Goal: Information Seeking & Learning: Learn about a topic

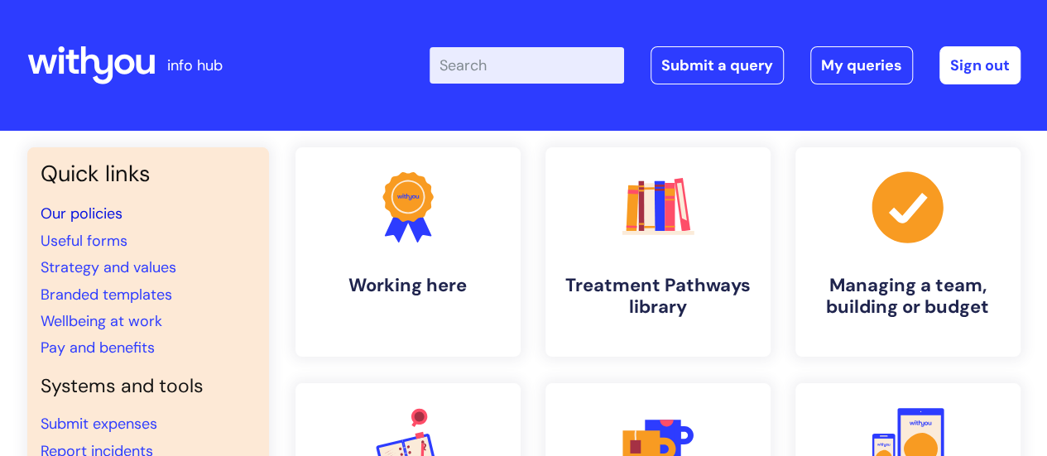
click at [101, 211] on link "Our policies" at bounding box center [82, 214] width 82 height 20
click at [63, 220] on link "Our policies" at bounding box center [82, 214] width 82 height 20
click at [68, 214] on link "Our policies" at bounding box center [82, 214] width 82 height 20
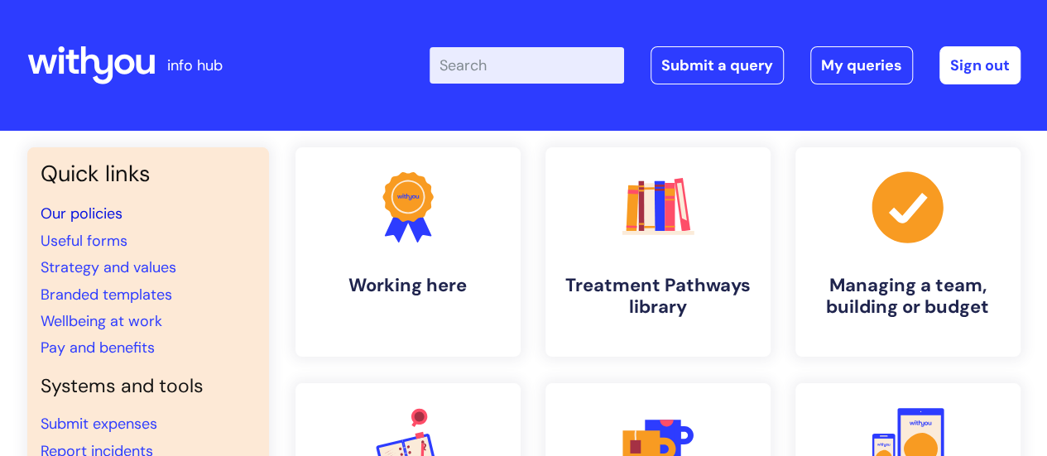
click at [68, 214] on link "Our policies" at bounding box center [82, 214] width 82 height 20
click at [106, 212] on link "Our policies" at bounding box center [82, 214] width 82 height 20
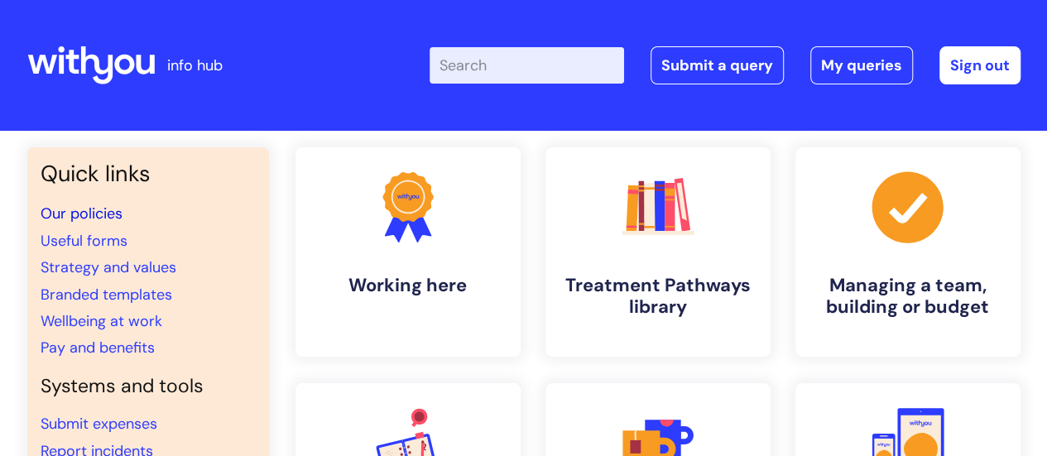
click at [106, 212] on link "Our policies" at bounding box center [82, 214] width 82 height 20
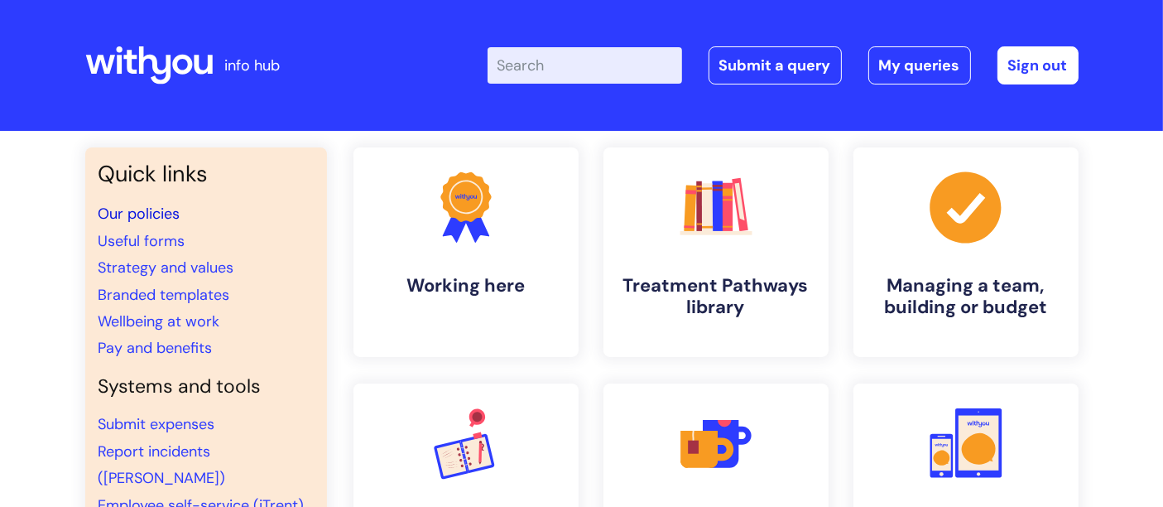
click at [136, 214] on link "Our policies" at bounding box center [140, 214] width 82 height 20
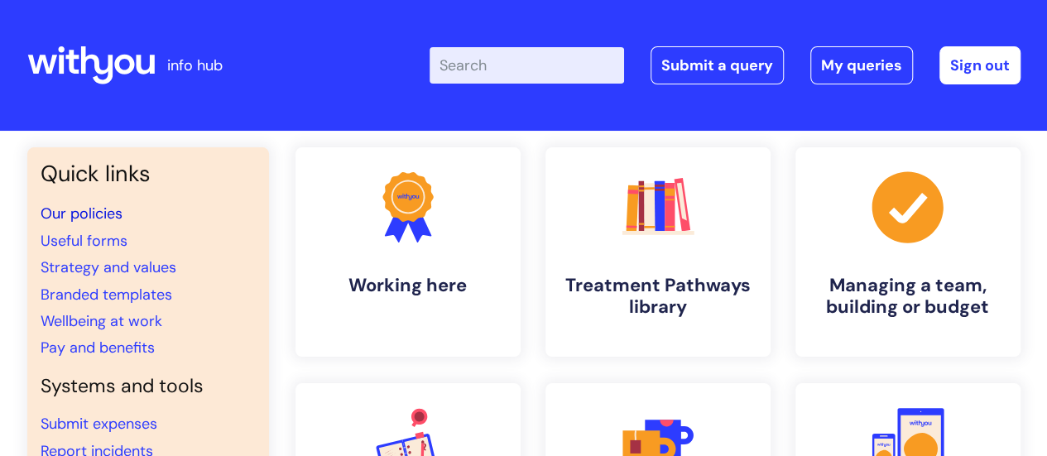
click at [117, 215] on link "Our policies" at bounding box center [82, 214] width 82 height 20
click at [75, 263] on link "Strategy and values" at bounding box center [109, 267] width 136 height 20
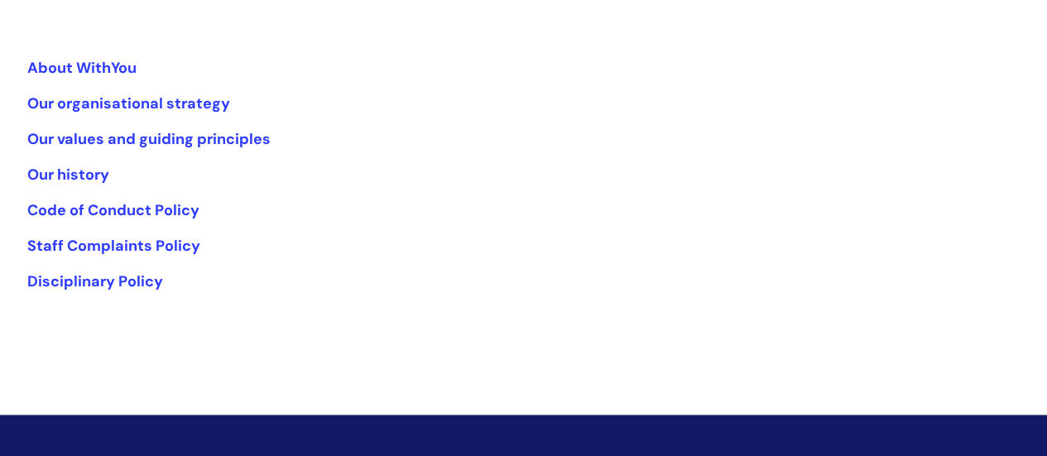
scroll to position [321, 0]
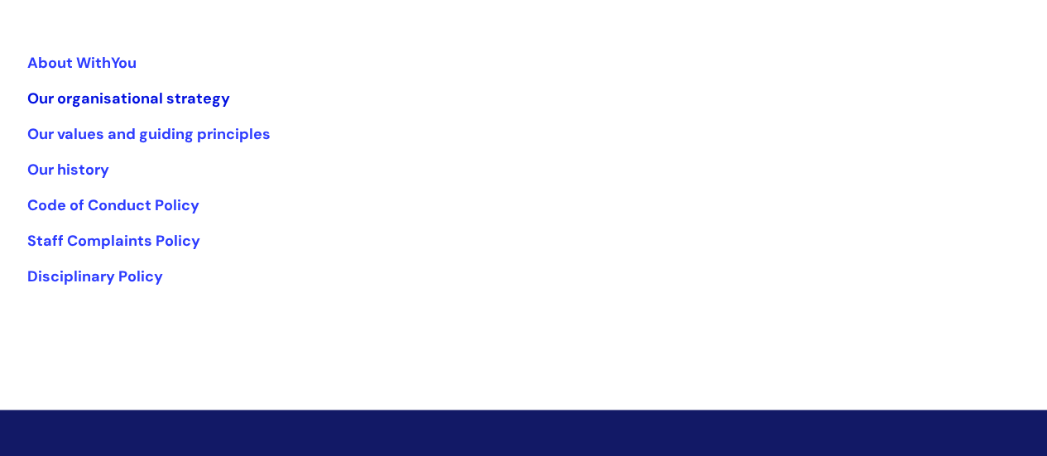
click at [129, 97] on link "Our organisational strategy" at bounding box center [128, 99] width 203 height 20
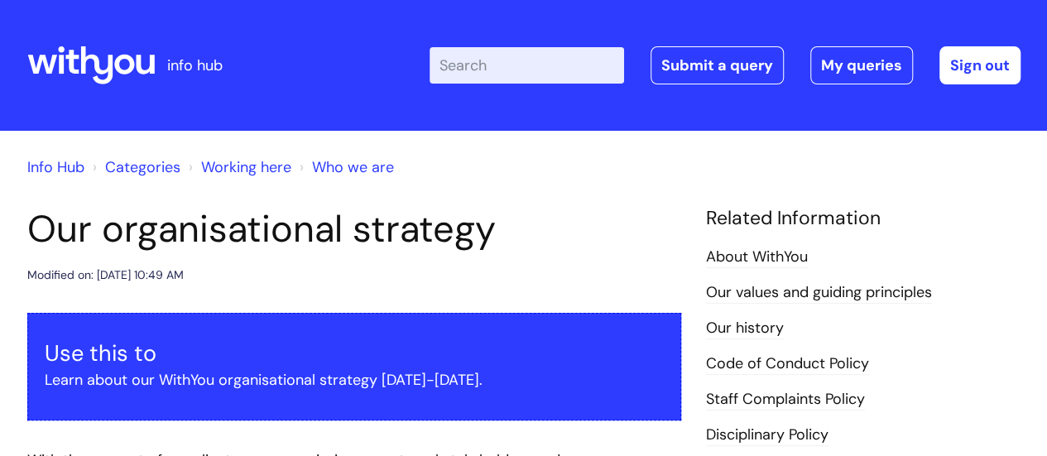
click at [354, 163] on link "Who we are" at bounding box center [353, 167] width 82 height 20
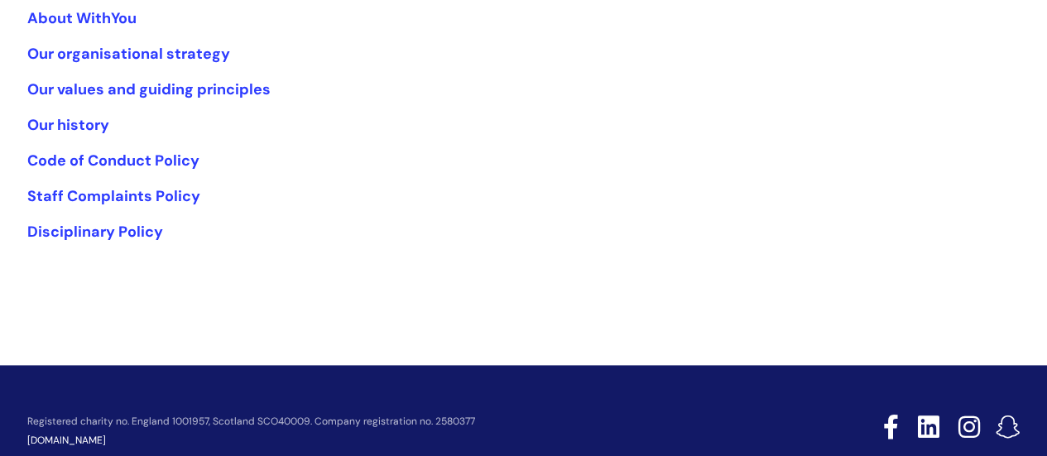
scroll to position [368, 0]
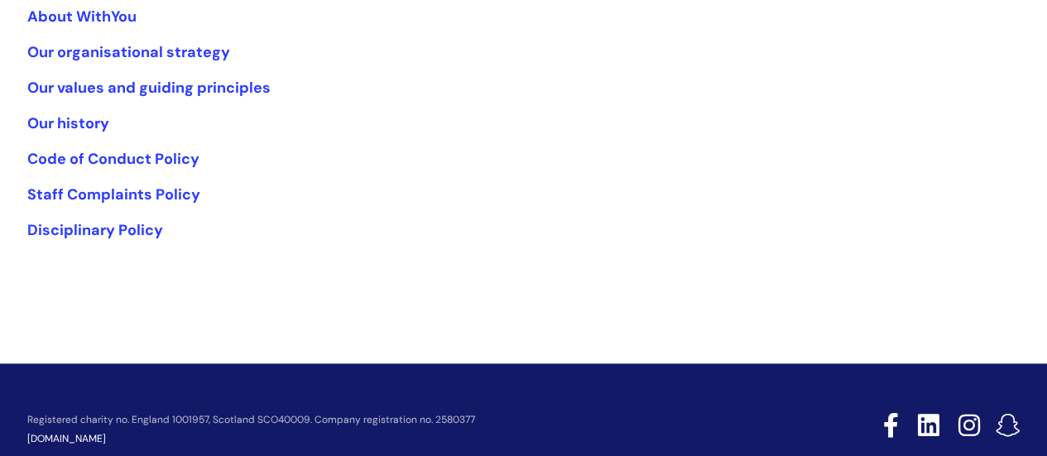
drag, startPoint x: 1051, startPoint y: 132, endPoint x: 1026, endPoint y: 308, distance: 178.2
click at [90, 85] on link "Our values and guiding principles" at bounding box center [148, 88] width 243 height 20
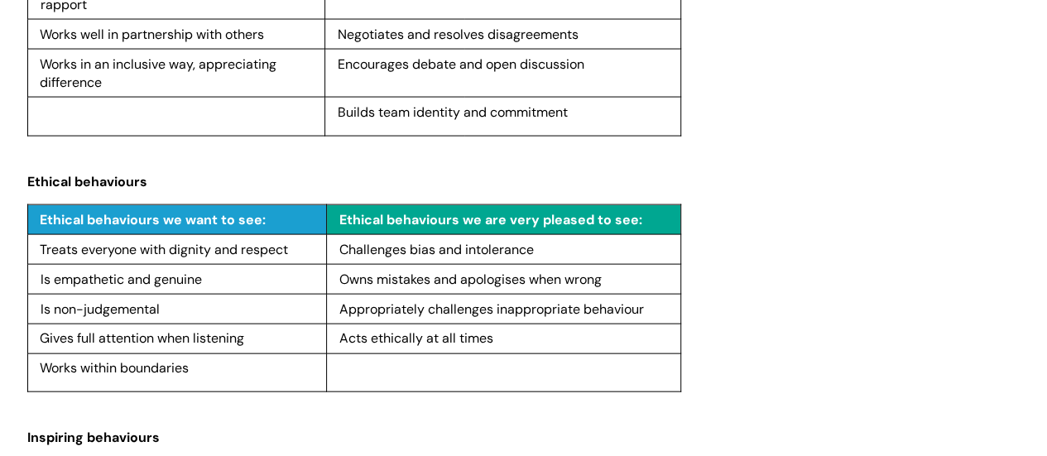
scroll to position [1674, 0]
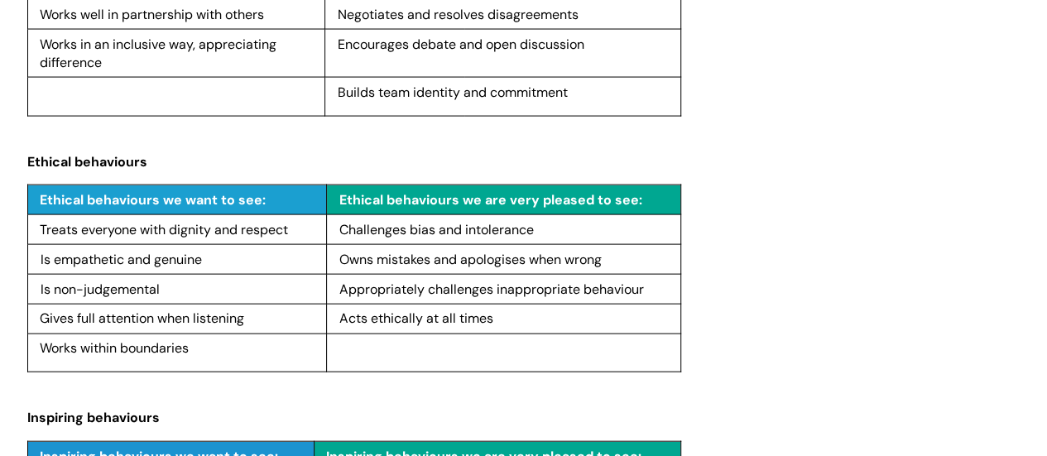
drag, startPoint x: 1053, startPoint y: 51, endPoint x: 1042, endPoint y: 238, distance: 187.4
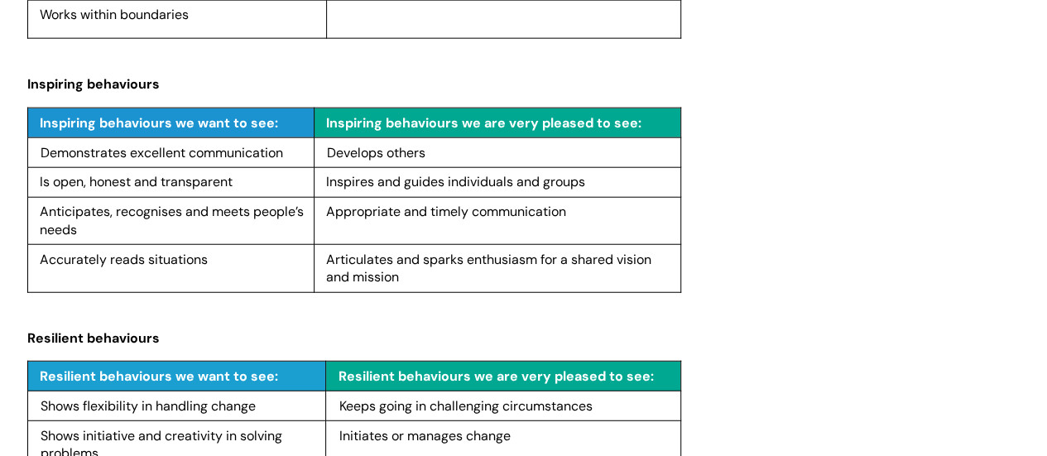
scroll to position [1953, 0]
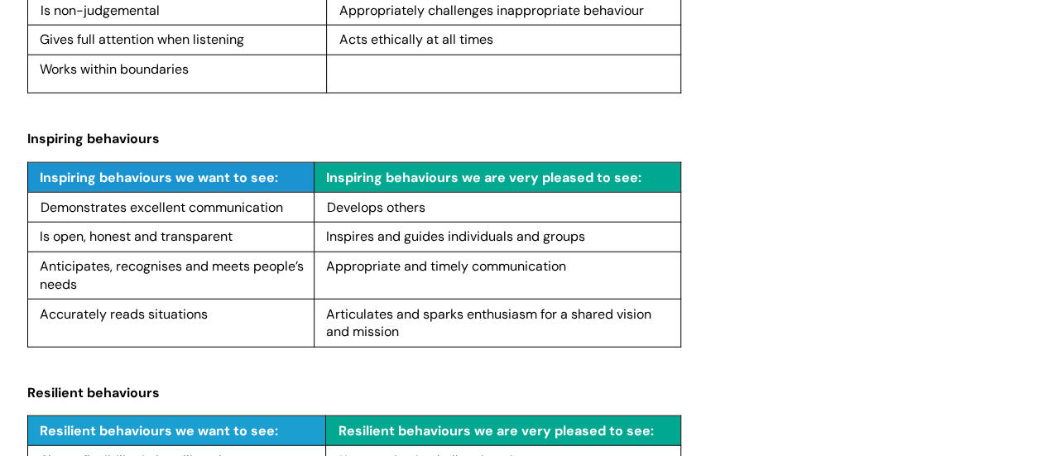
drag, startPoint x: 1056, startPoint y: 257, endPoint x: 994, endPoint y: 46, distance: 220.9
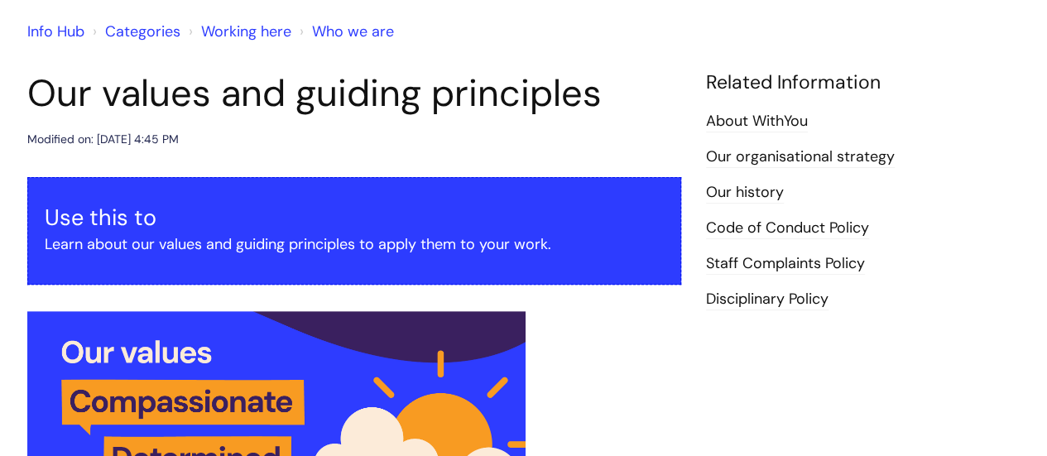
scroll to position [132, 0]
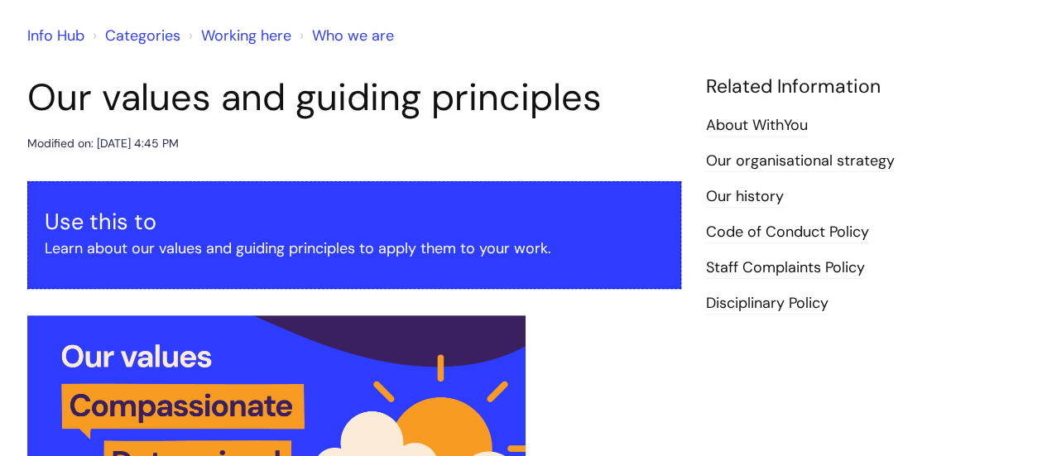
click at [359, 34] on link "Who we are" at bounding box center [353, 36] width 82 height 20
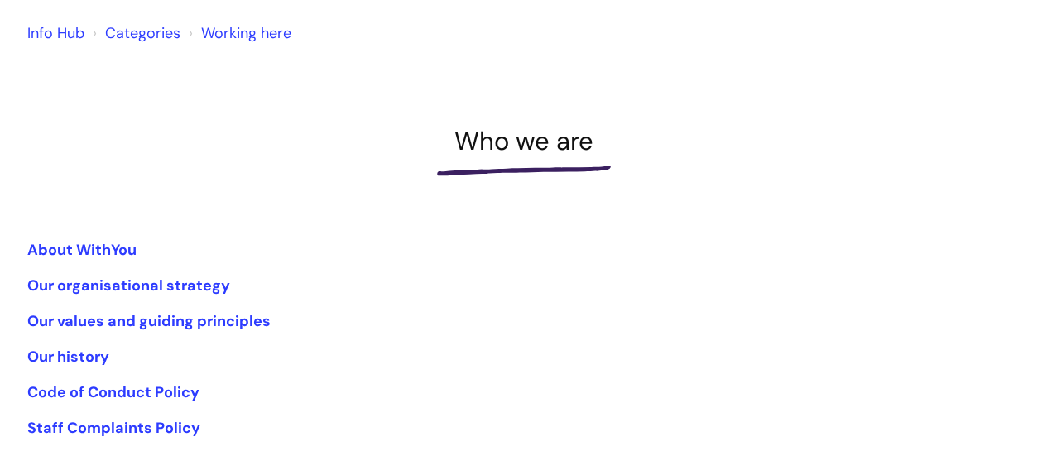
scroll to position [136, 0]
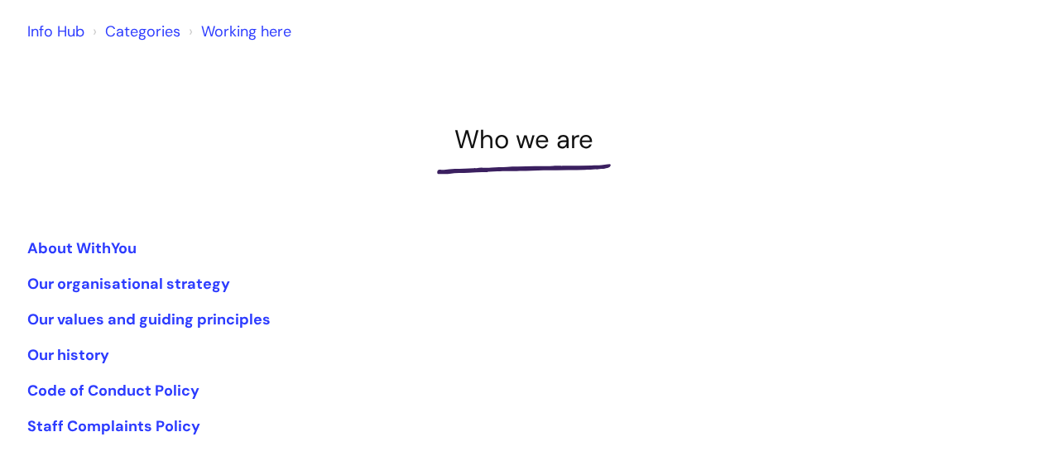
click at [53, 27] on link "Info Hub" at bounding box center [55, 32] width 57 height 20
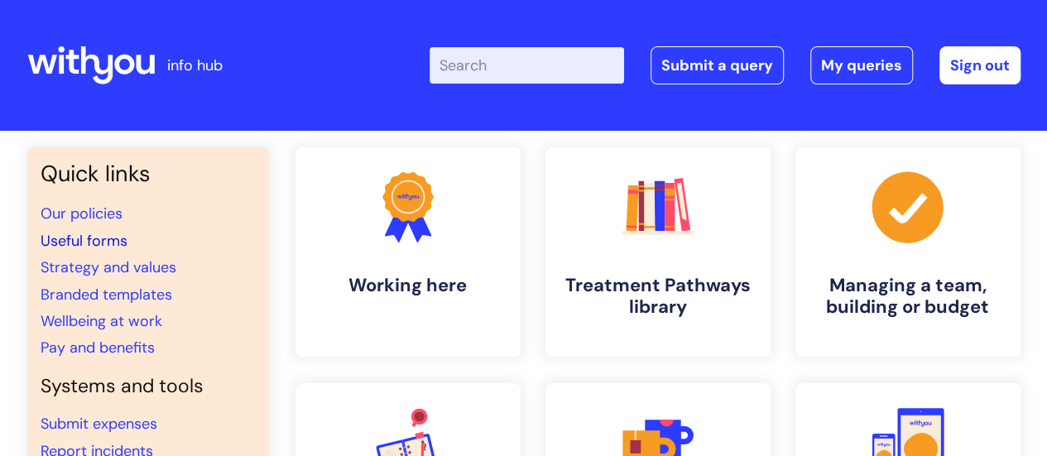
click at [81, 236] on link "Useful forms" at bounding box center [84, 241] width 87 height 20
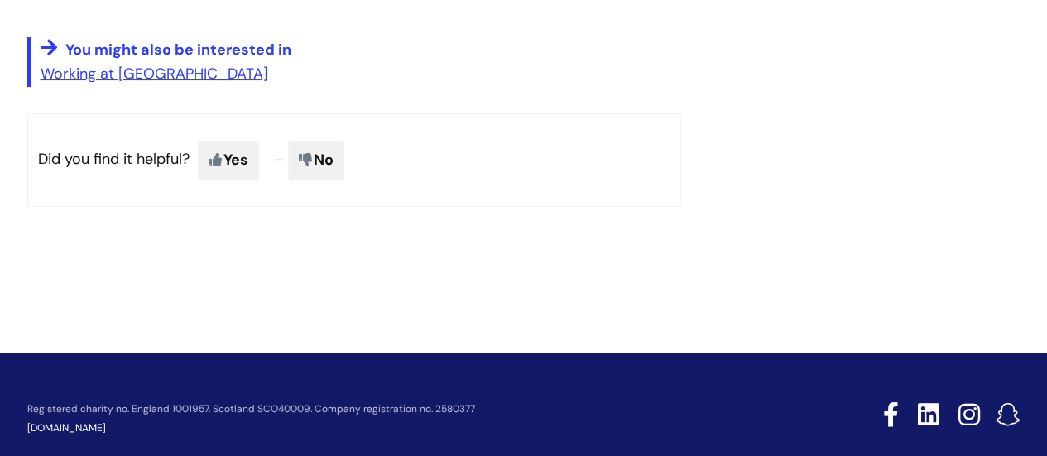
scroll to position [3355, 0]
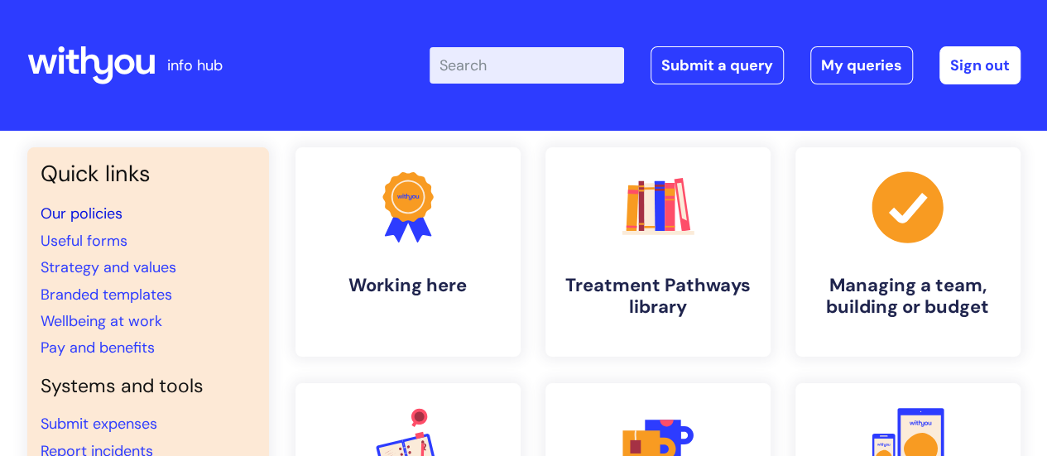
click at [86, 214] on link "Our policies" at bounding box center [82, 214] width 82 height 20
